Goal: Task Accomplishment & Management: Complete application form

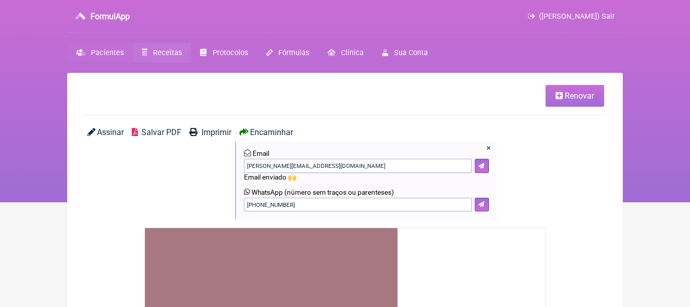
click at [109, 53] on span "Pacientes" at bounding box center [107, 53] width 33 height 9
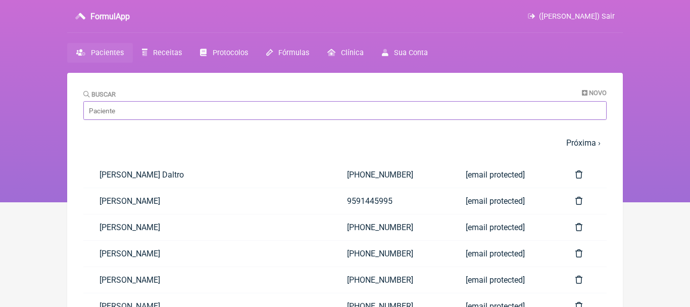
click at [181, 119] on input "Buscar" at bounding box center [345, 110] width 524 height 19
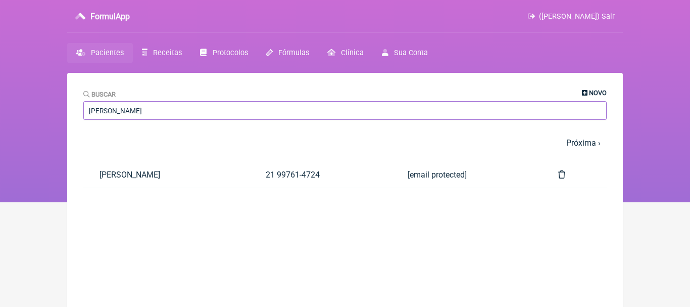
type input "[PERSON_NAME]"
click at [582, 90] on icon at bounding box center [585, 93] width 6 height 7
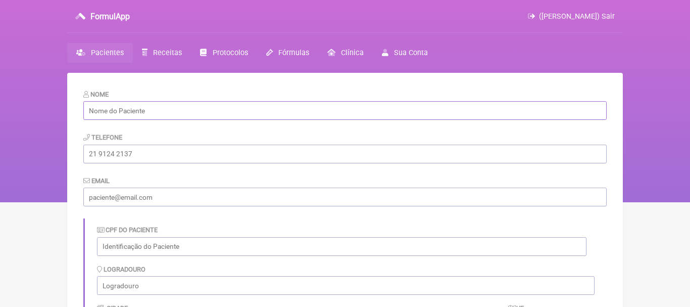
click at [364, 109] on input "text" at bounding box center [345, 110] width 524 height 19
paste input "[PERSON_NAME]"
type input "[PERSON_NAME]"
click at [157, 153] on input "tel" at bounding box center [345, 154] width 524 height 19
paste input "[PHONE_NUMBER]"
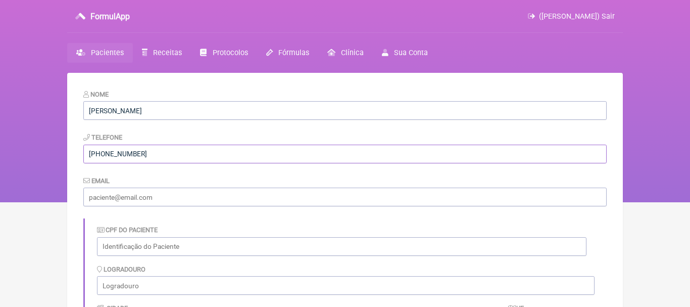
type input "[PHONE_NUMBER]"
click at [148, 197] on input "email" at bounding box center [345, 197] width 524 height 19
paste input "[EMAIL_ADDRESS][DOMAIN_NAME]"
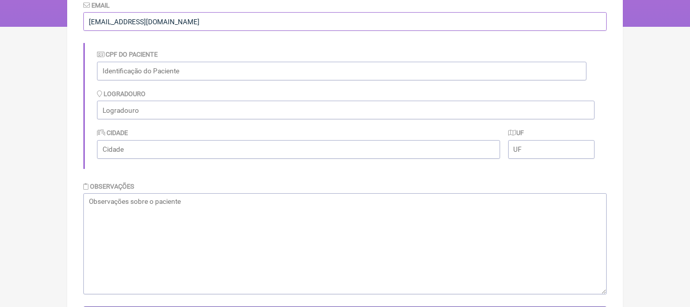
scroll to position [226, 0]
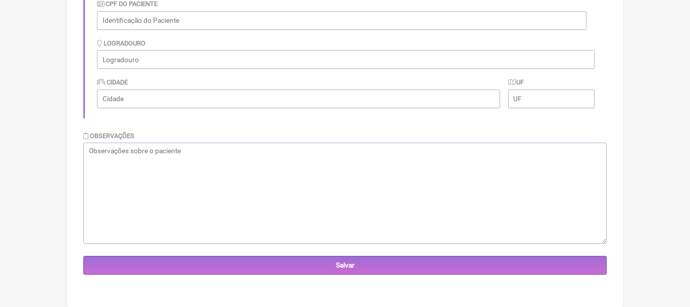
type input "[EMAIL_ADDRESS][DOMAIN_NAME]"
click at [378, 177] on textarea at bounding box center [345, 193] width 524 height 101
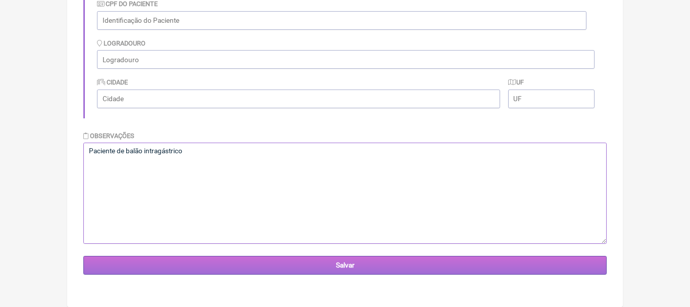
type textarea "Paciente de balão intragástrico"
click at [352, 266] on input "Salvar" at bounding box center [345, 265] width 524 height 19
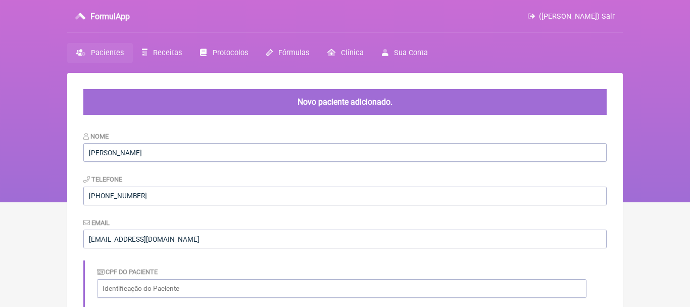
click at [167, 48] on link "Receitas" at bounding box center [162, 53] width 58 height 20
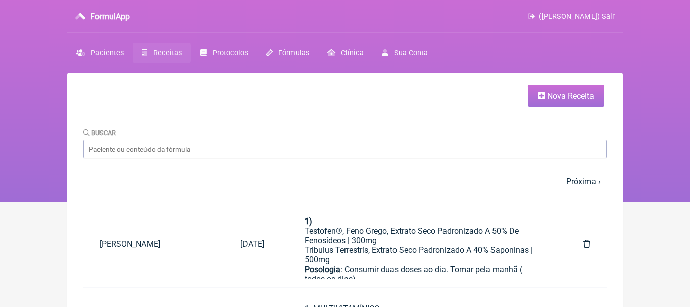
click at [557, 96] on span "Nova Receita" at bounding box center [570, 96] width 47 height 10
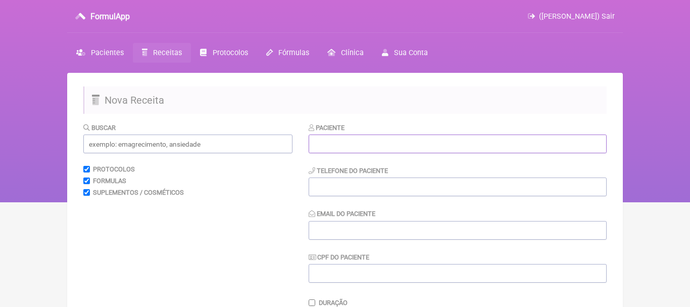
click at [458, 142] on input "text" at bounding box center [458, 143] width 298 height 19
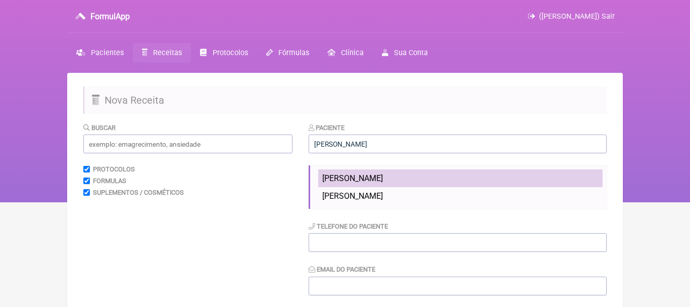
click at [364, 180] on span "[PERSON_NAME]" at bounding box center [352, 178] width 61 height 10
type input "[PERSON_NAME]"
type input "[PHONE_NUMBER]"
type input "[EMAIL_ADDRESS][DOMAIN_NAME]"
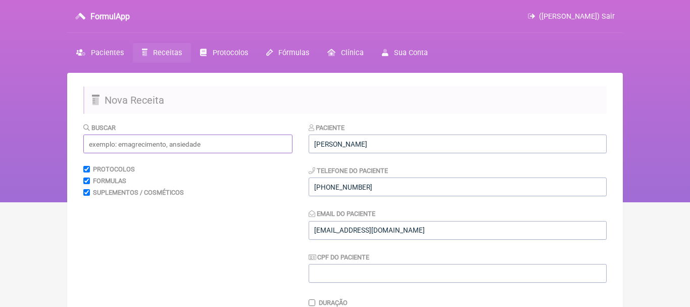
click at [272, 146] on input "text" at bounding box center [187, 143] width 209 height 19
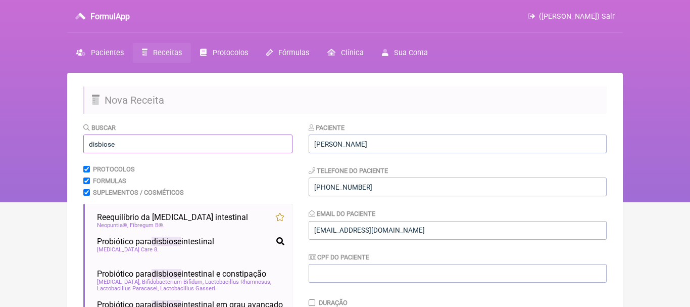
click at [206, 142] on input "disbiose" at bounding box center [187, 143] width 209 height 19
type input "d"
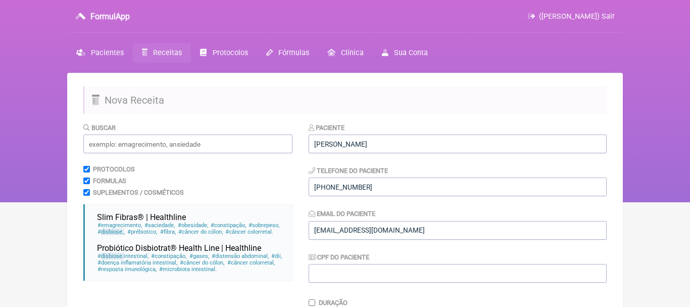
click at [160, 52] on span "Receitas" at bounding box center [167, 53] width 29 height 9
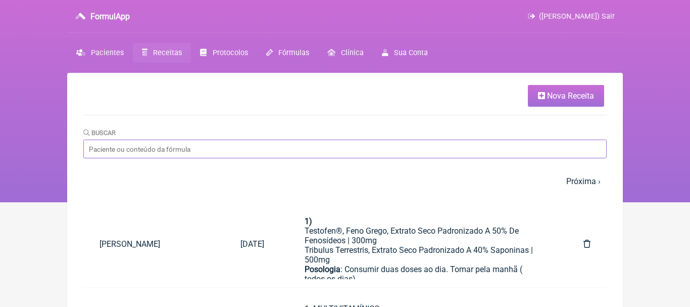
click at [191, 149] on input "Buscar" at bounding box center [345, 148] width 524 height 19
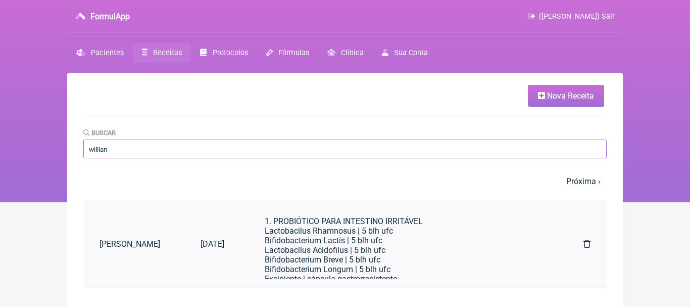
type input "willian"
click at [348, 235] on div "Lactobacilus Rhamnosus | 5 blh ufc" at bounding box center [404, 231] width 278 height 10
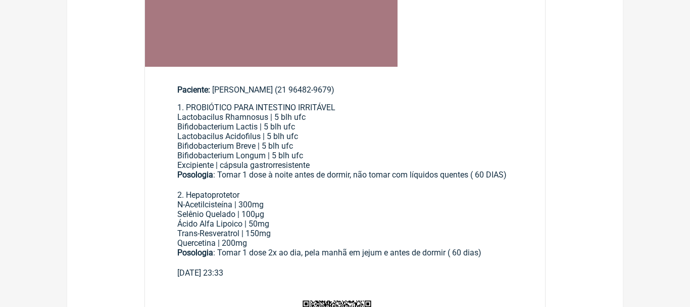
scroll to position [346, 0]
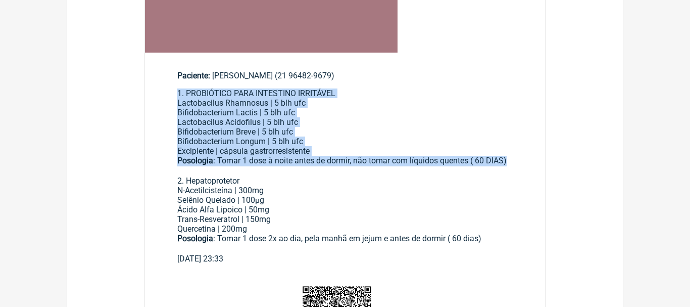
drag, startPoint x: 179, startPoint y: 91, endPoint x: 528, endPoint y: 163, distance: 355.5
click at [528, 163] on main "Paciente: Willian de Castro Ramos Miranda (21 96482-9679) 1. PROBIÓTICO PARA IN…" at bounding box center [345, 163] width 400 height 217
copy div "1. PROBIÓTICO PARA INTESTINO IRRITÁVEL Lactobacilus Rhamnosus | 5 blh ufc Bifid…"
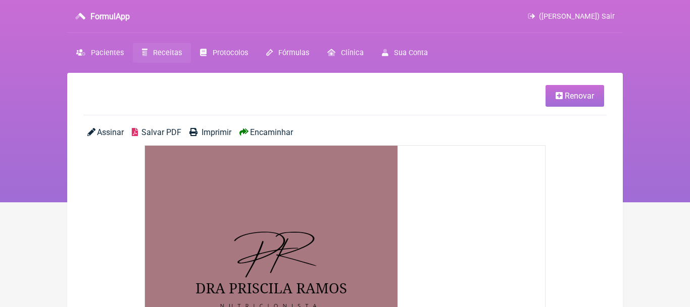
click at [159, 54] on span "Receitas" at bounding box center [167, 53] width 29 height 9
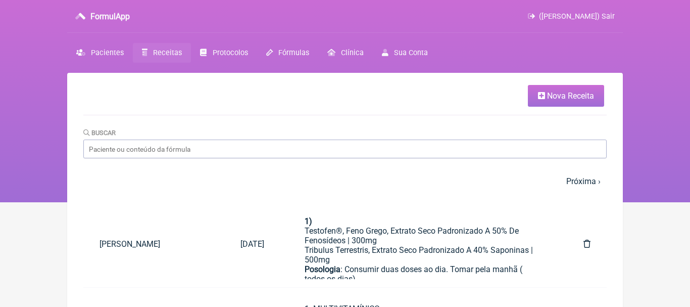
click at [551, 96] on span "Nova Receita" at bounding box center [570, 96] width 47 height 10
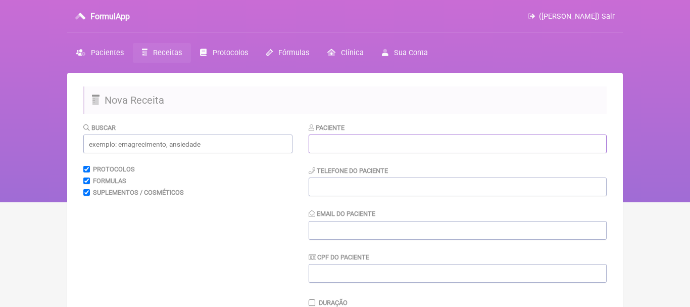
click at [380, 147] on input "text" at bounding box center [458, 143] width 298 height 19
click at [328, 144] on input "text" at bounding box center [458, 143] width 298 height 19
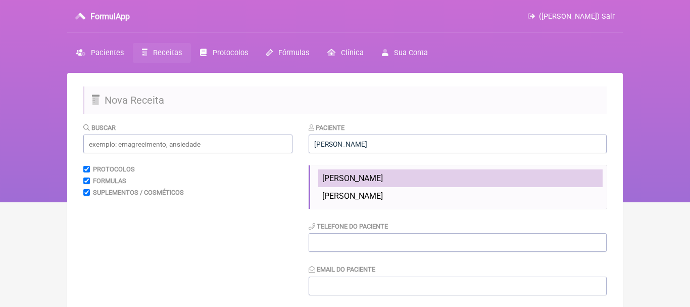
click at [351, 181] on span "[PERSON_NAME]" at bounding box center [352, 178] width 61 height 10
type input "[PERSON_NAME]"
type input "[PHONE_NUMBER]"
type input "[EMAIL_ADDRESS][DOMAIN_NAME]"
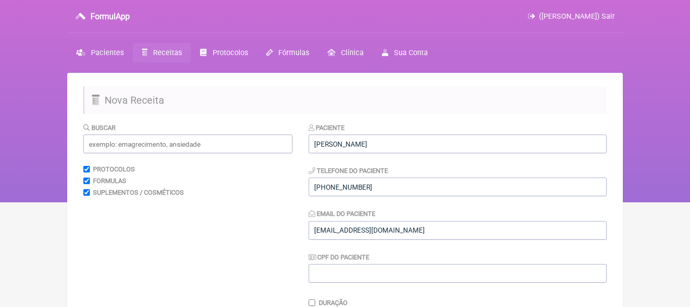
scroll to position [210, 0]
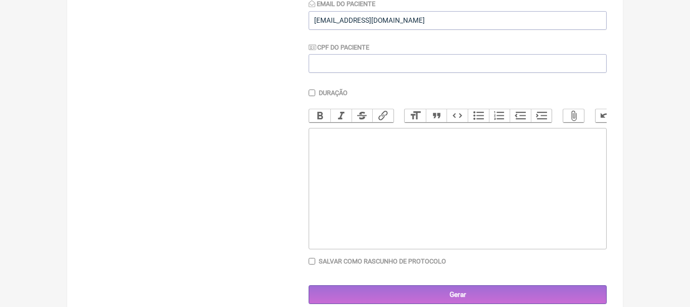
click at [419, 172] on trix-editor at bounding box center [458, 188] width 298 height 121
paste trix-editor "<div>1. PROBIÓTICO PARA INTESTINO IRRITÁVEL</div><div>Lactobacilus Rhamnosus | …"
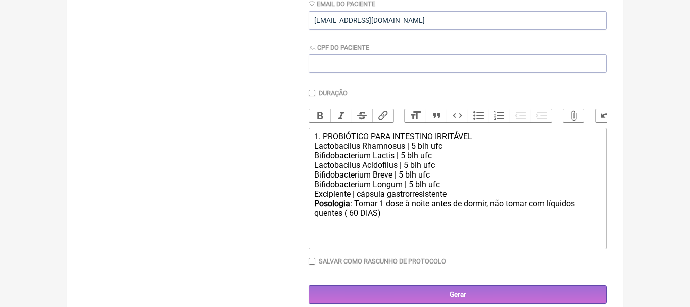
click at [475, 141] on div "1. PROBIÓTICO PARA INTESTINO IRRITÁVEL" at bounding box center [457, 136] width 287 height 10
click at [354, 212] on div "Posologia : Tomar 1 dose à noite antes de dormir, não tomar com líquidos quente…" at bounding box center [457, 209] width 287 height 20
type trix-editor "<div>1. PROBIÓTICO&nbsp;</div><div>Lactobacilus Rhamnosus | 5 blh ufc</div><div…"
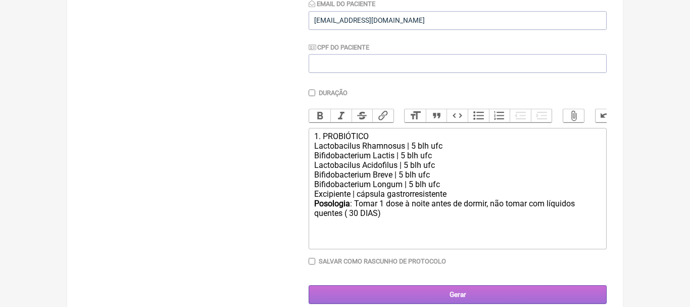
click at [465, 294] on input "Gerar" at bounding box center [458, 294] width 298 height 19
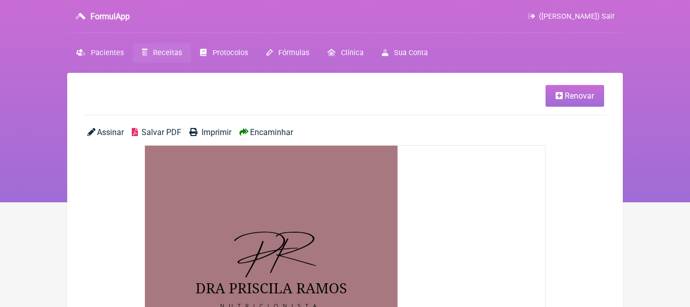
click at [283, 132] on span "Encaminhar" at bounding box center [271, 132] width 43 height 10
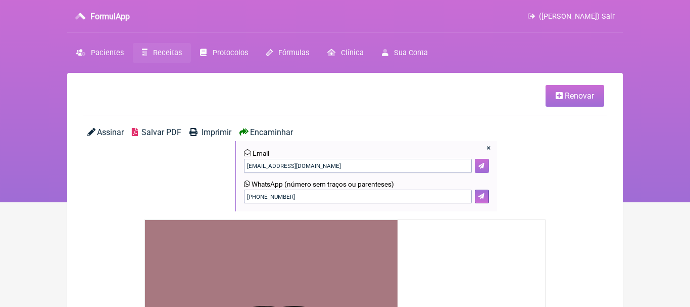
click at [483, 164] on icon at bounding box center [482, 166] width 6 height 6
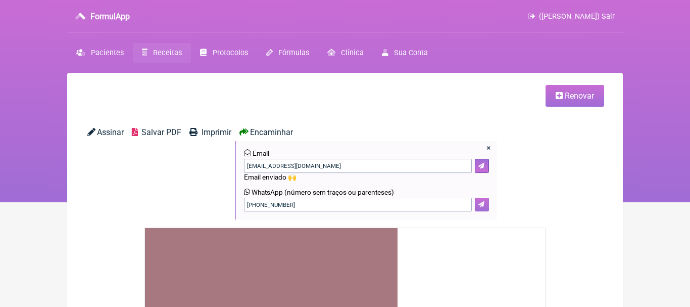
click at [479, 207] on icon at bounding box center [482, 204] width 6 height 6
